Goal: Transaction & Acquisition: Obtain resource

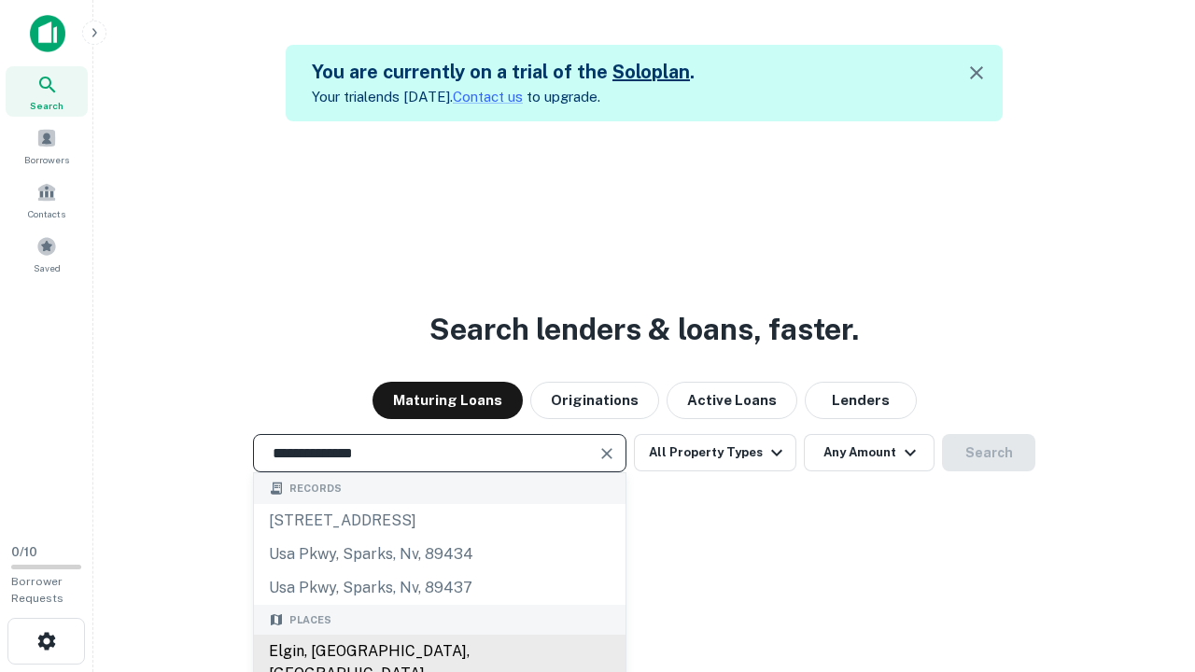
click at [439, 651] on div "Elgin, [GEOGRAPHIC_DATA], [GEOGRAPHIC_DATA]" at bounding box center [439, 663] width 371 height 56
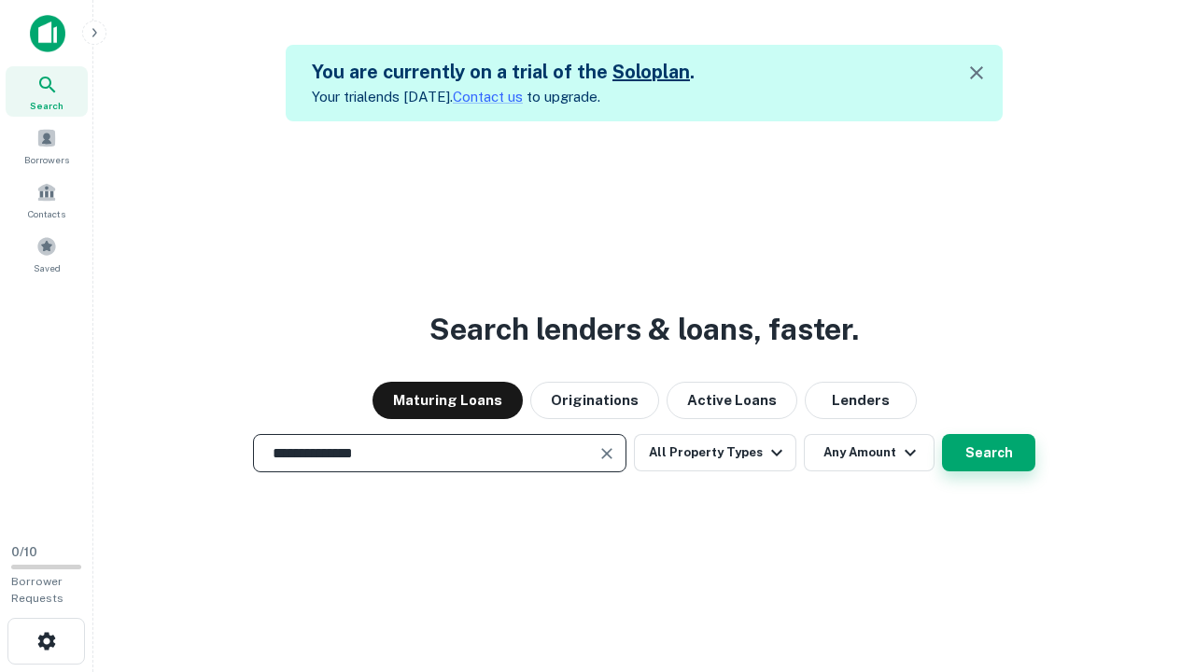
type input "**********"
click at [988, 453] on button "Search" at bounding box center [988, 452] width 93 height 37
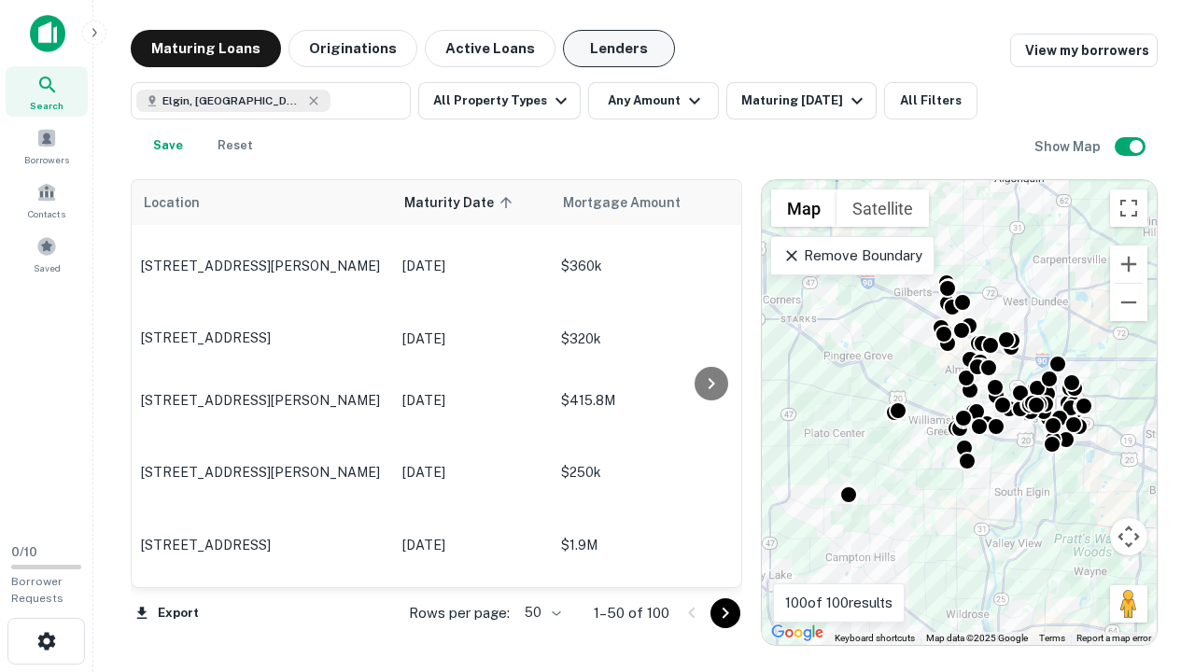
click at [619, 49] on button "Lenders" at bounding box center [619, 48] width 112 height 37
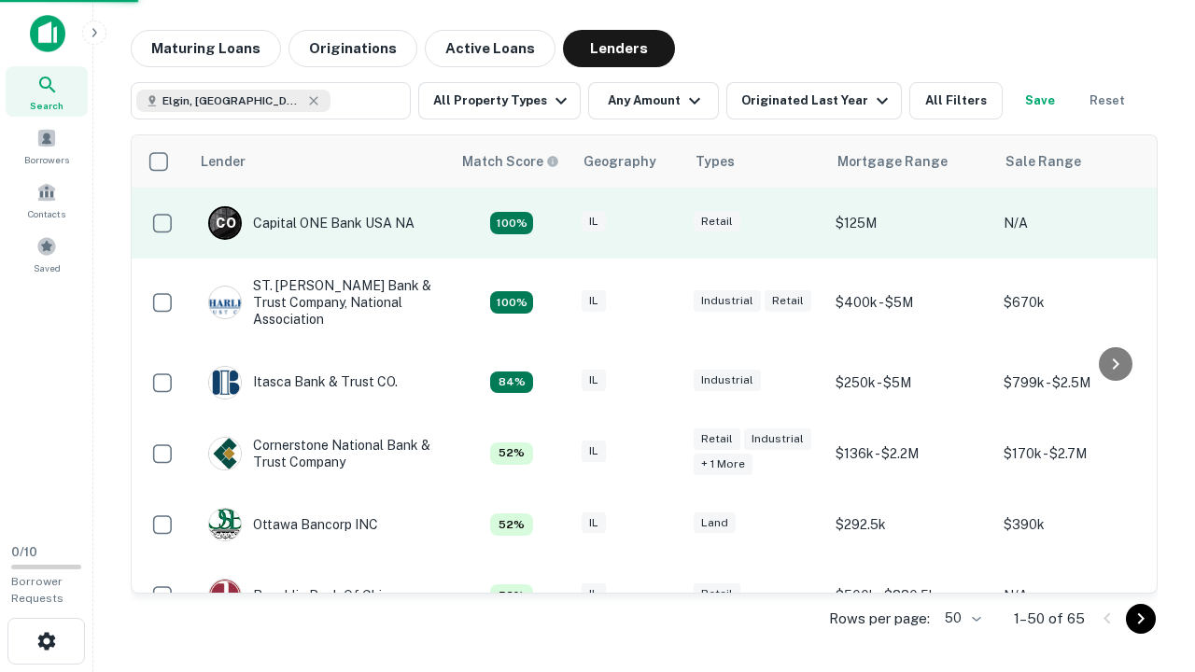
click at [663, 223] on div "IL" at bounding box center [627, 223] width 93 height 25
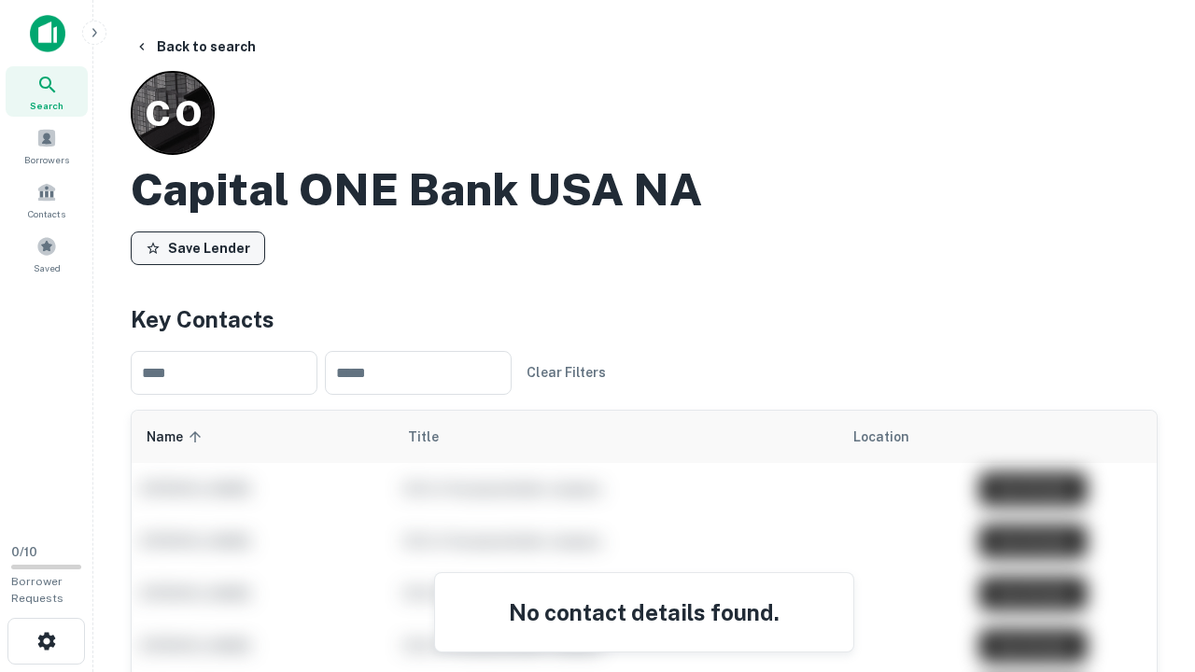
click at [198, 247] on button "Save Lender" at bounding box center [198, 248] width 134 height 34
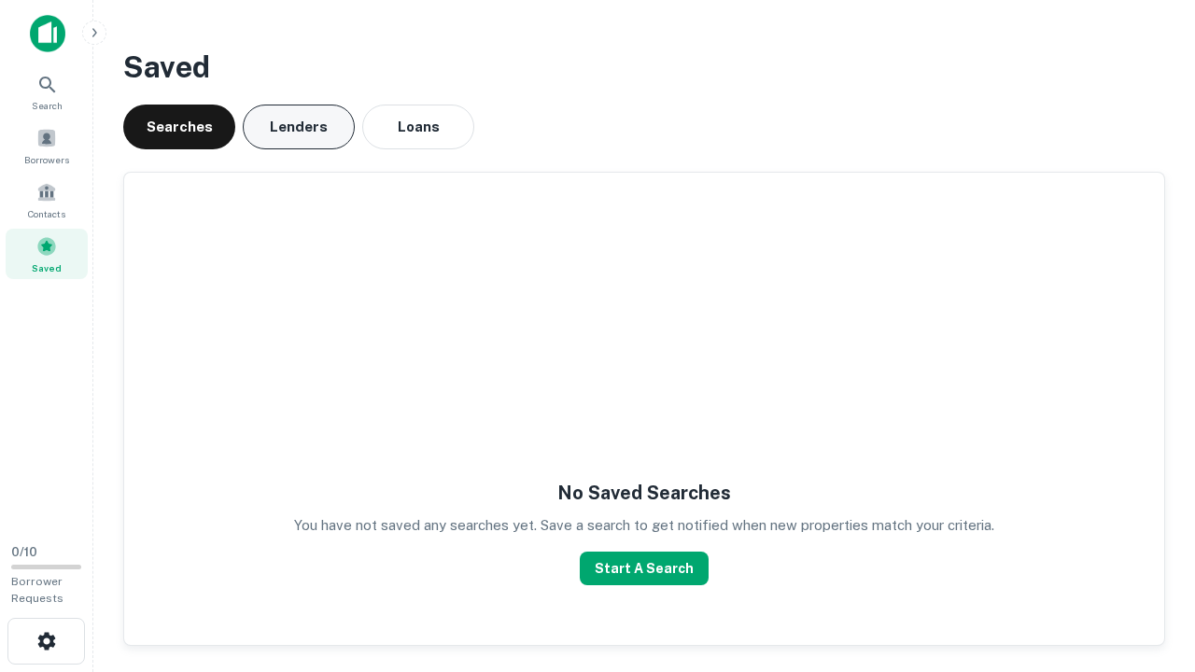
click at [299, 127] on button "Lenders" at bounding box center [299, 127] width 112 height 45
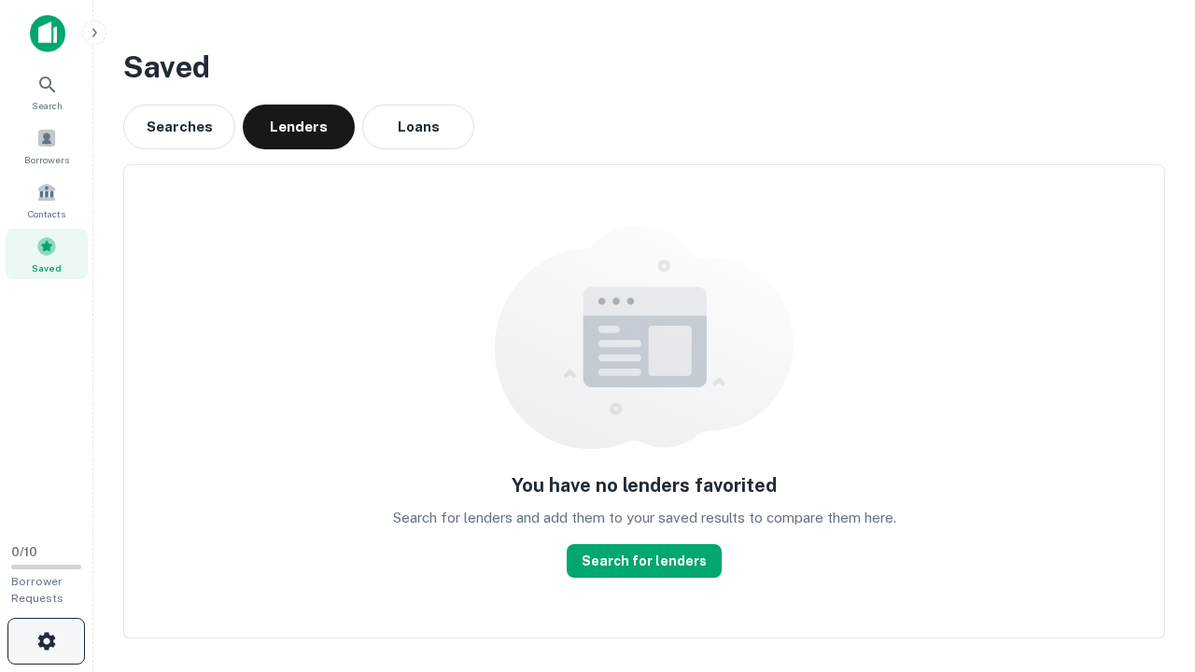
click at [46, 641] on icon "button" at bounding box center [46, 641] width 22 height 22
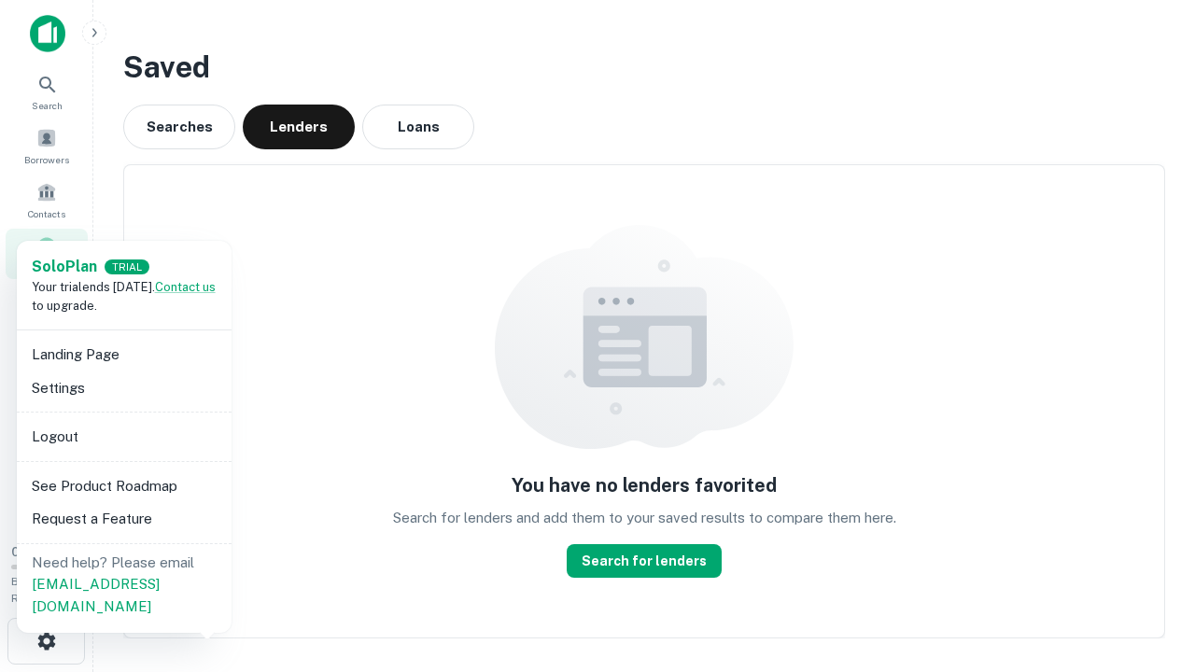
click at [123, 436] on li "Logout" at bounding box center [124, 437] width 200 height 34
